Goal: Information Seeking & Learning: Learn about a topic

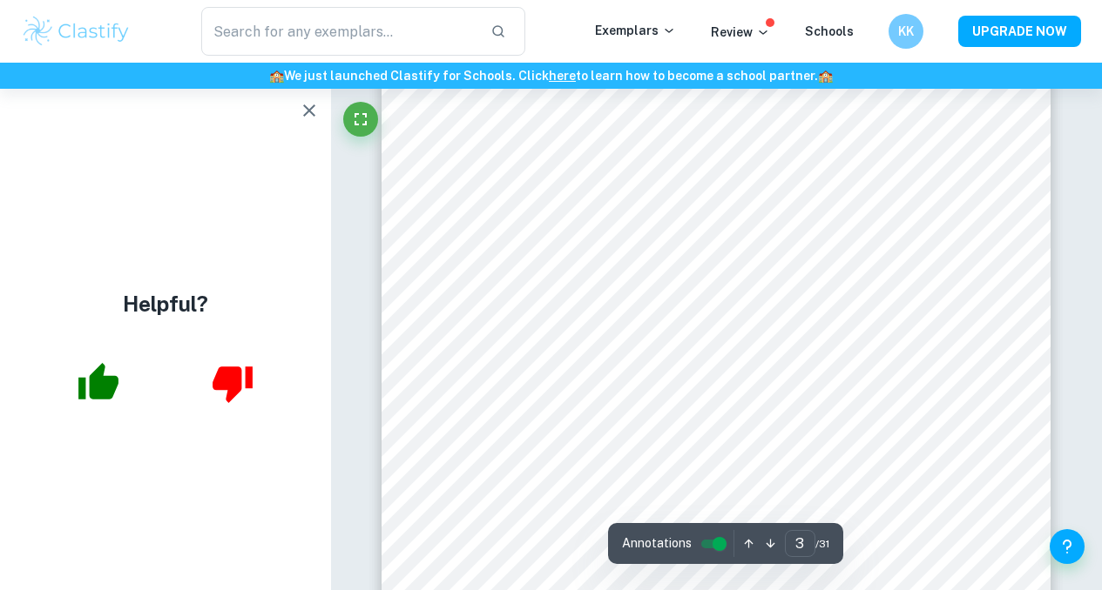
scroll to position [2264, 0]
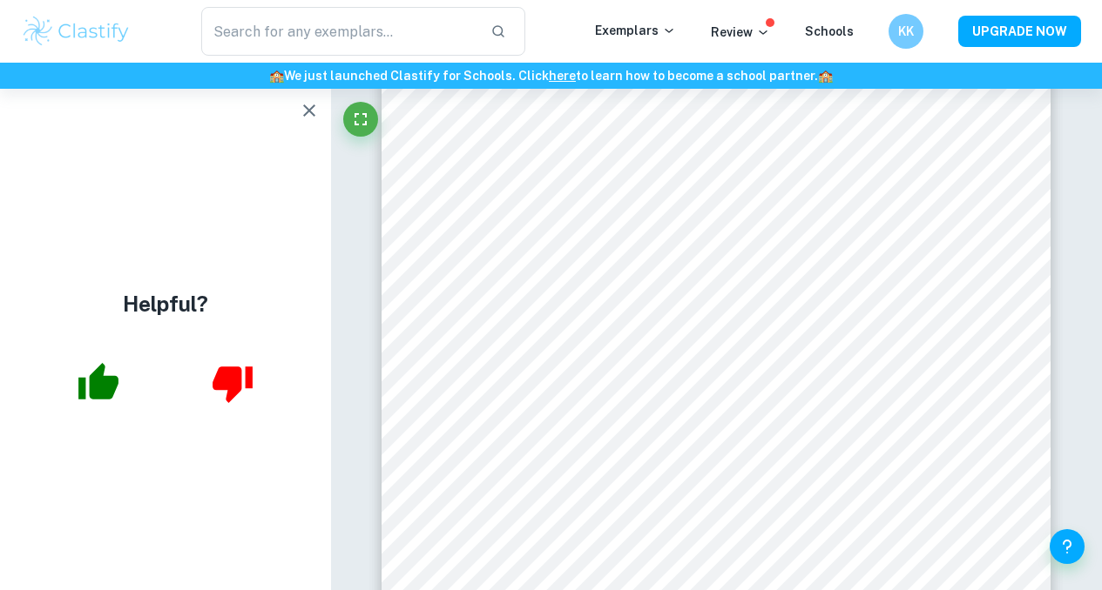
click at [305, 112] on icon "button" at bounding box center [309, 110] width 21 height 21
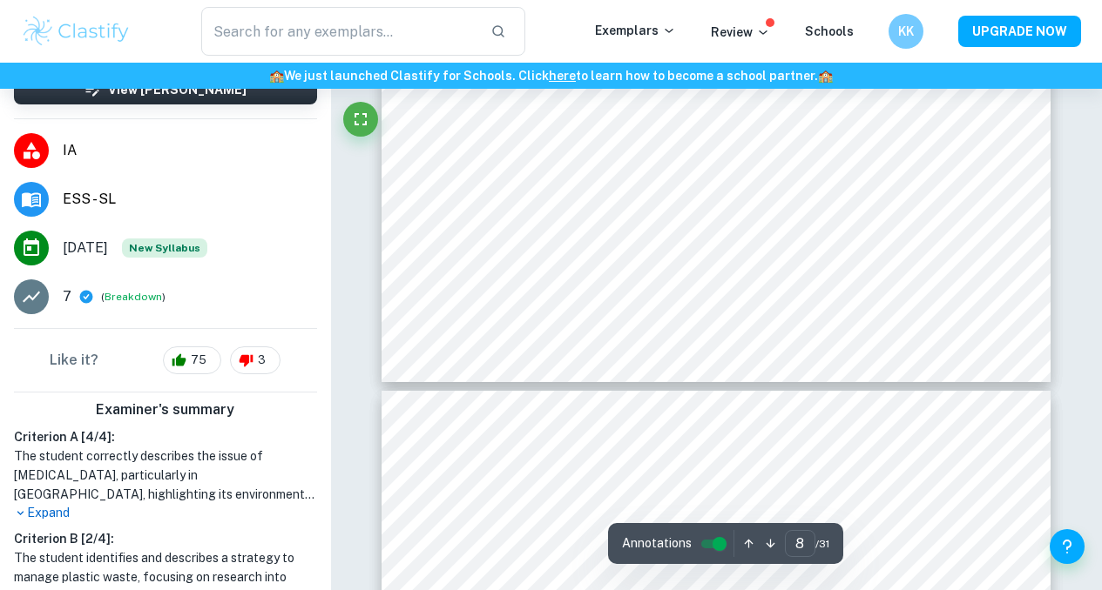
scroll to position [6445, 0]
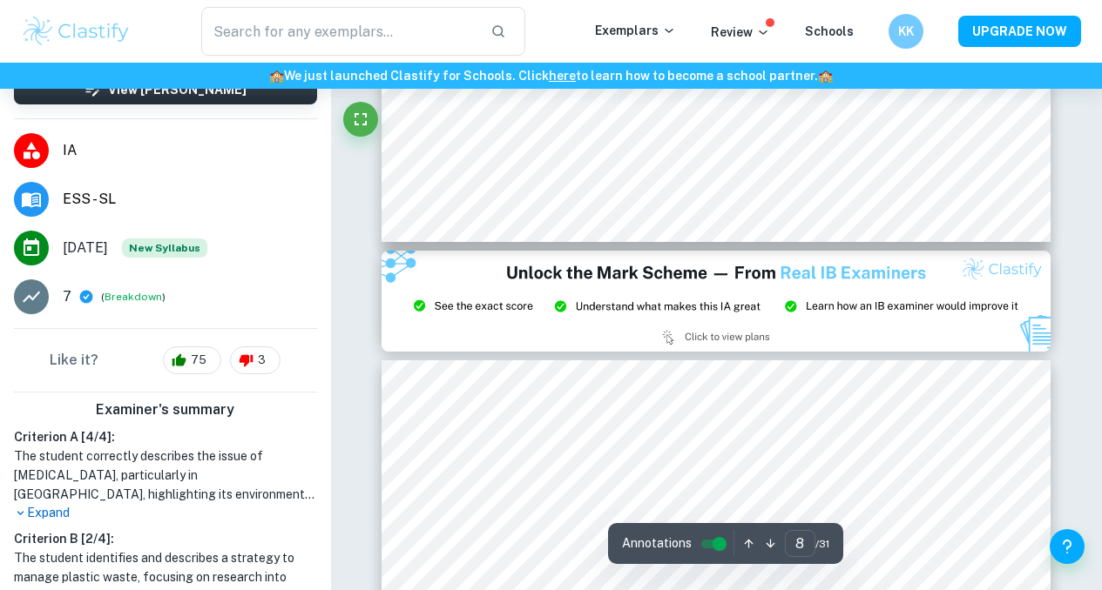
type input "9"
